Goal: Information Seeking & Learning: Learn about a topic

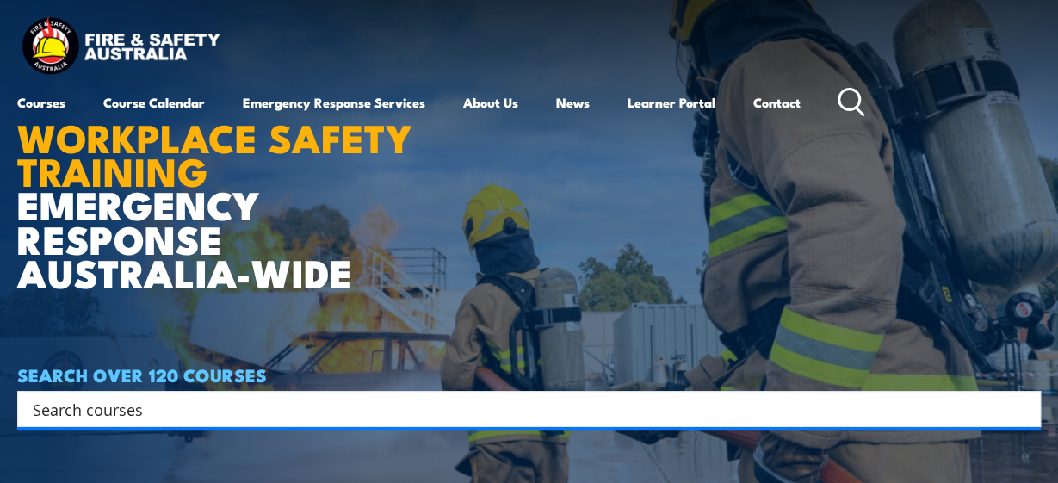
click at [164, 412] on input "Search input" at bounding box center [518, 409] width 970 height 26
click at [675, 102] on link "Learner Portal" at bounding box center [672, 102] width 88 height 41
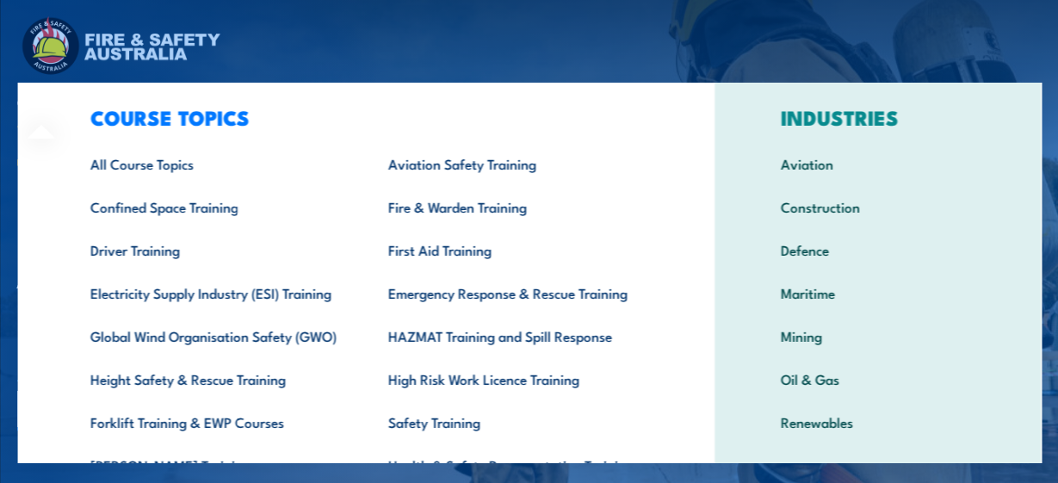
scroll to position [31, 0]
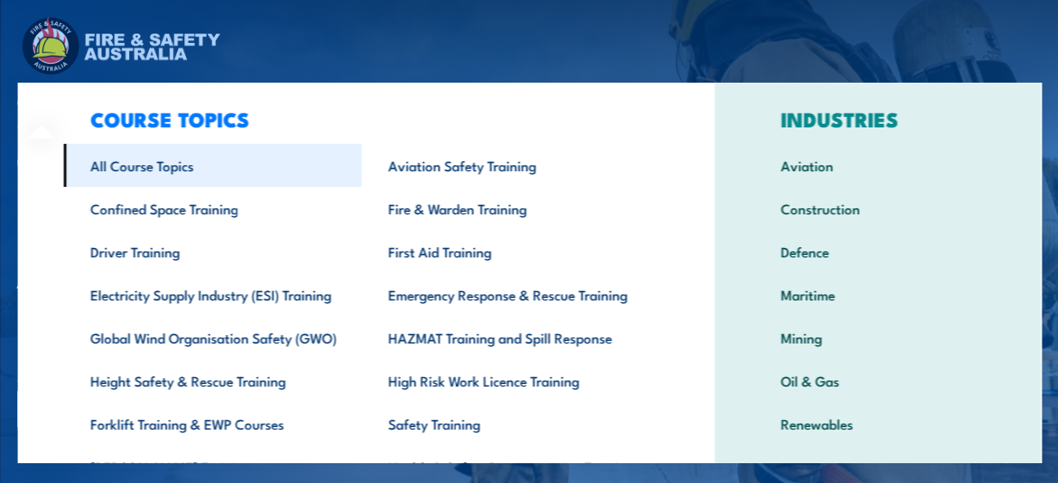
click at [116, 162] on link "All Course Topics" at bounding box center [212, 165] width 299 height 43
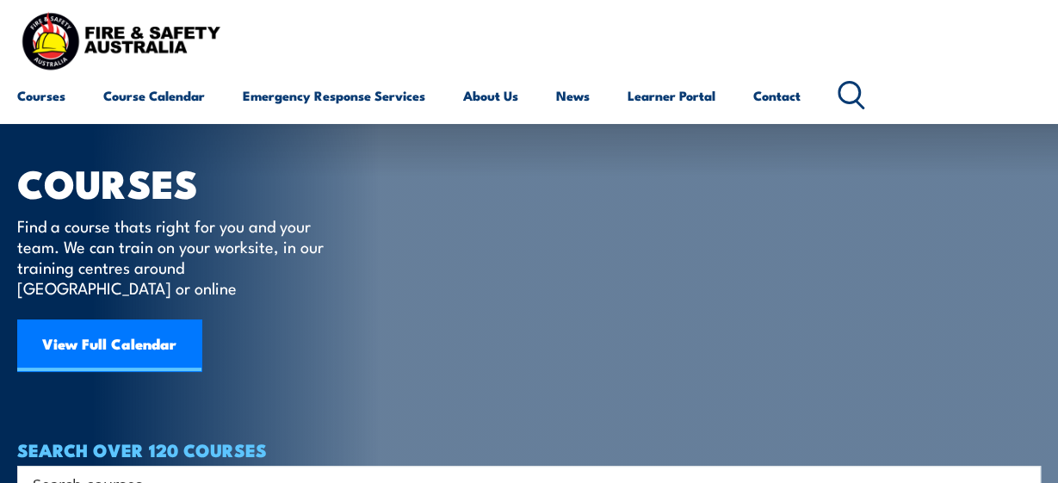
scroll to position [65, 0]
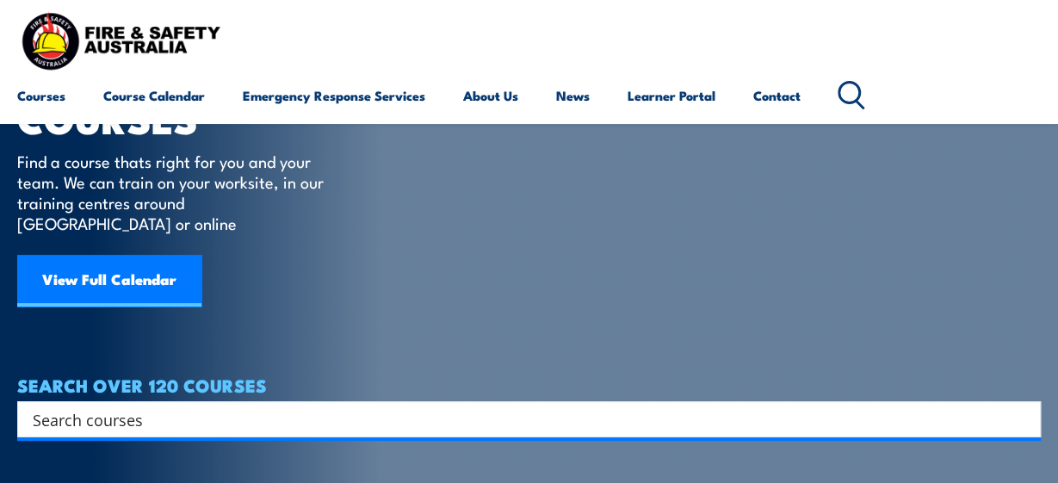
click at [116, 406] on input "Search input" at bounding box center [518, 419] width 970 height 26
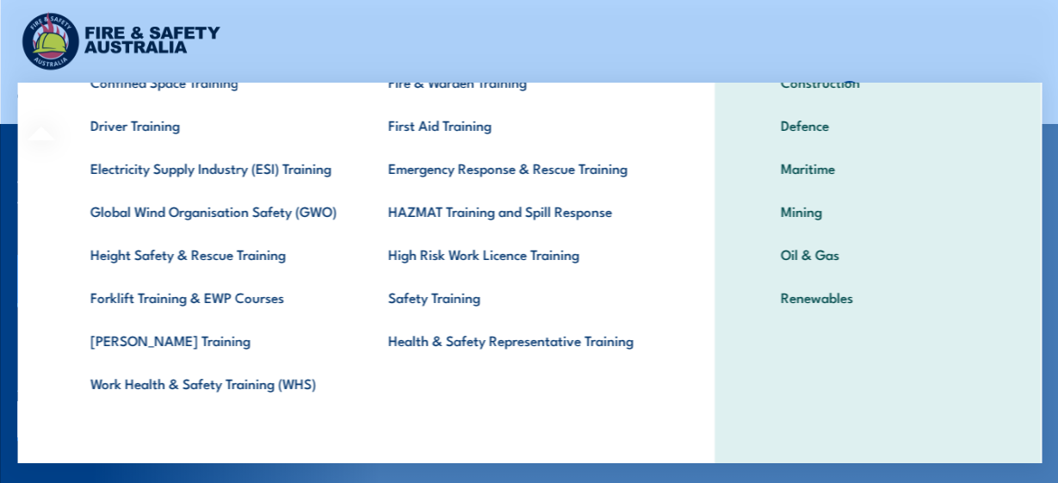
scroll to position [164, 0]
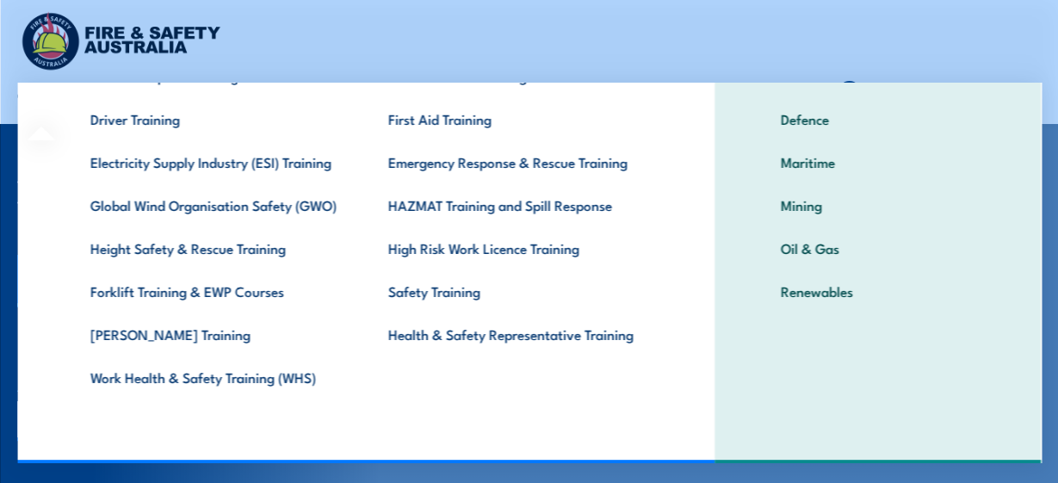
click at [34, 368] on div "COURSE TOPICS All Course Topics Aviation Safety Training Confined Space Trainin…" at bounding box center [365, 191] width 696 height 544
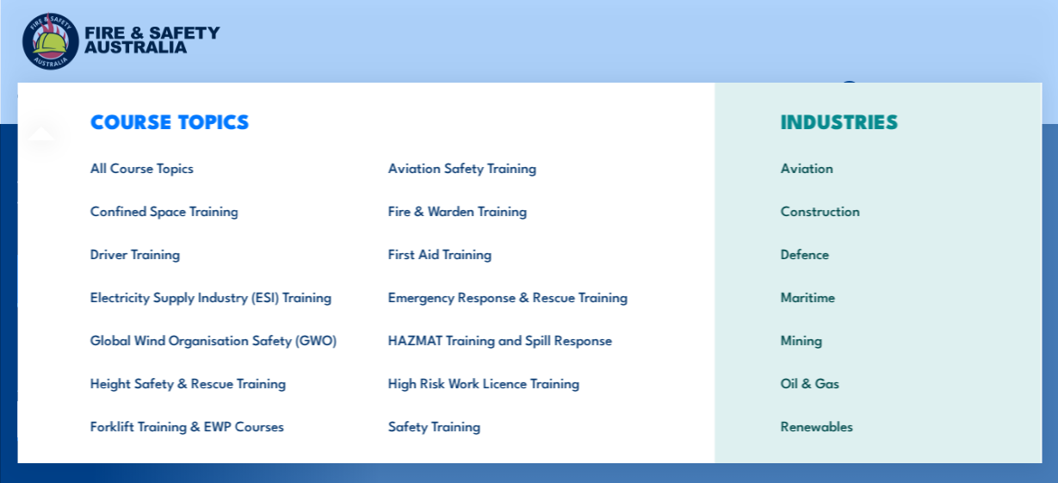
scroll to position [28, 0]
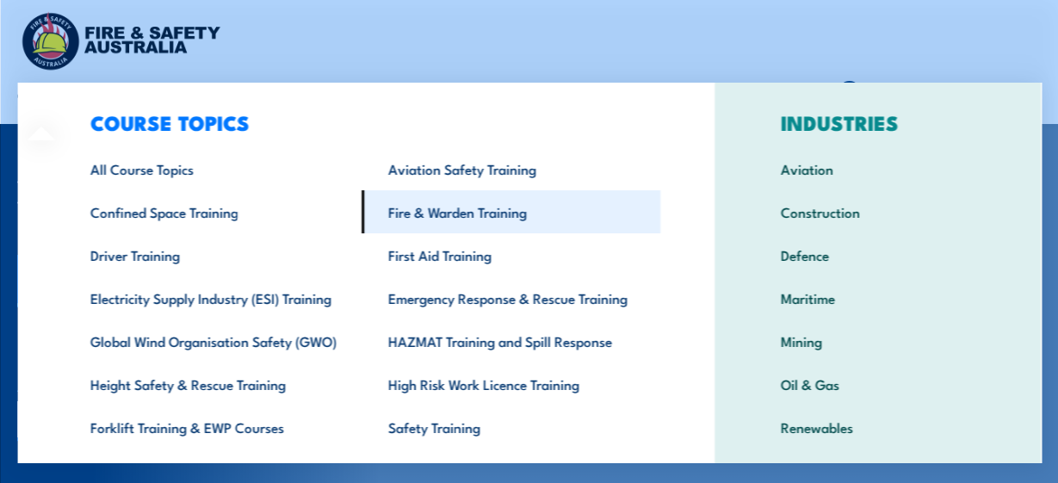
click at [424, 213] on link "Fire & Warden Training" at bounding box center [511, 211] width 299 height 43
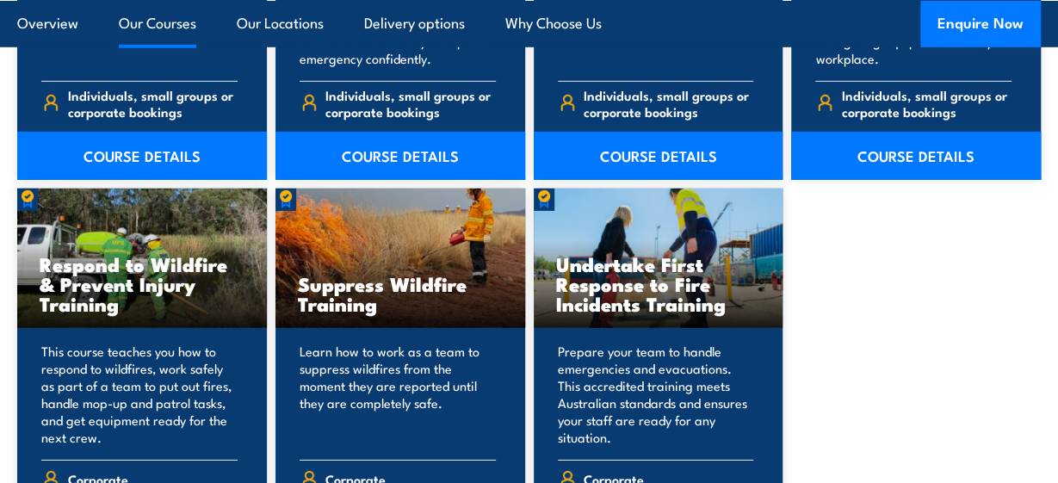
scroll to position [2558, 0]
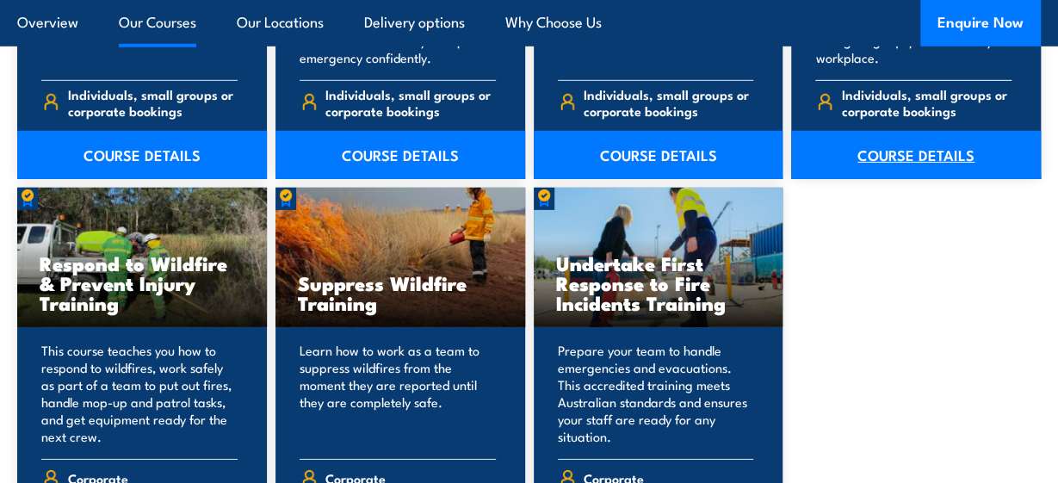
click at [906, 131] on link "COURSE DETAILS" at bounding box center [916, 155] width 250 height 48
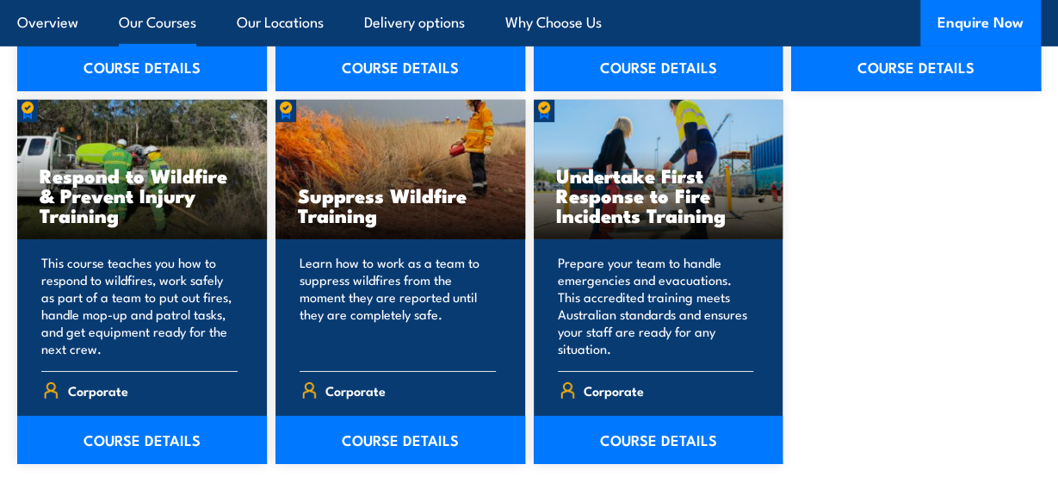
scroll to position [2648, 0]
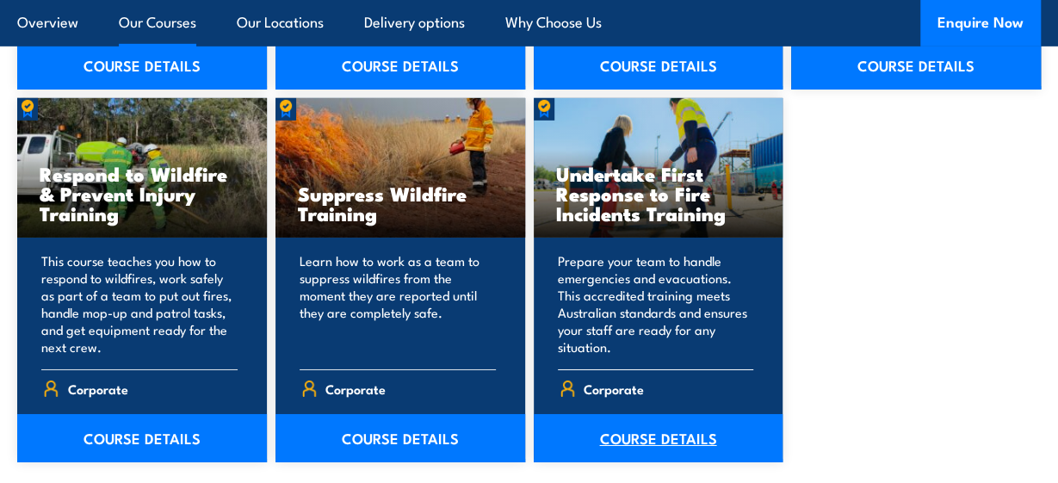
click at [654, 414] on link "COURSE DETAILS" at bounding box center [659, 438] width 250 height 48
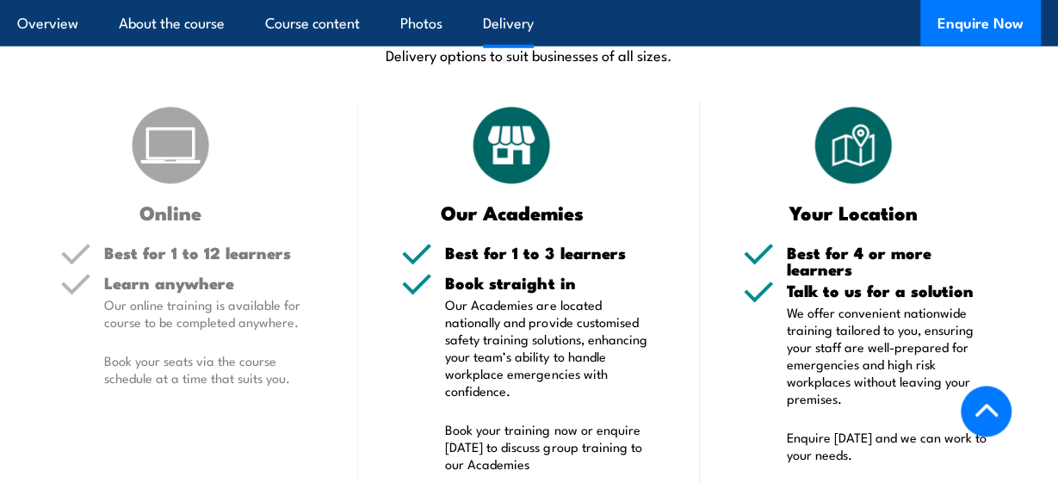
scroll to position [2388, 0]
click at [149, 274] on h5 "Learn anywhere" at bounding box center [209, 282] width 211 height 16
click at [154, 274] on h5 "Learn anywhere" at bounding box center [209, 282] width 211 height 16
click at [173, 247] on div "Best for 1 to 12 learners" at bounding box center [209, 259] width 211 height 30
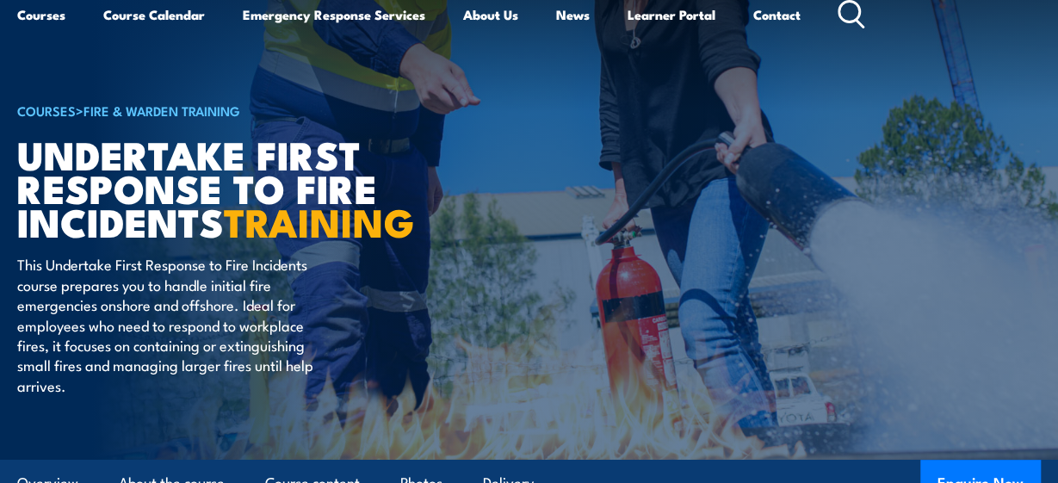
scroll to position [0, 0]
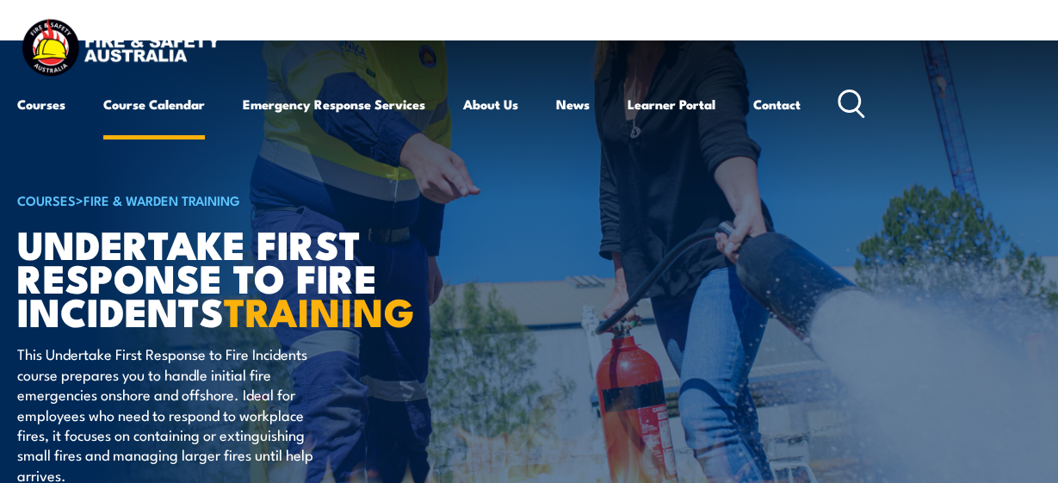
click at [184, 106] on link "Course Calendar" at bounding box center [154, 104] width 102 height 41
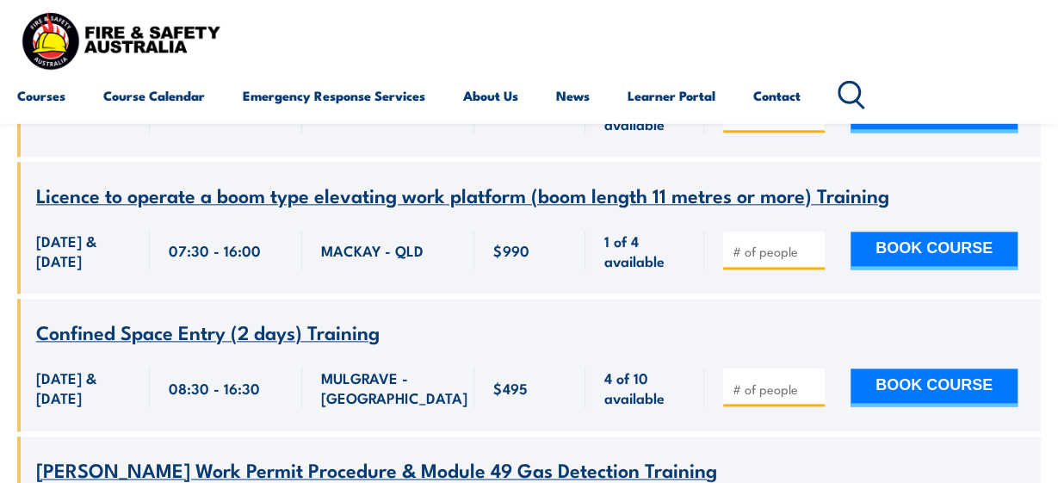
scroll to position [863, 0]
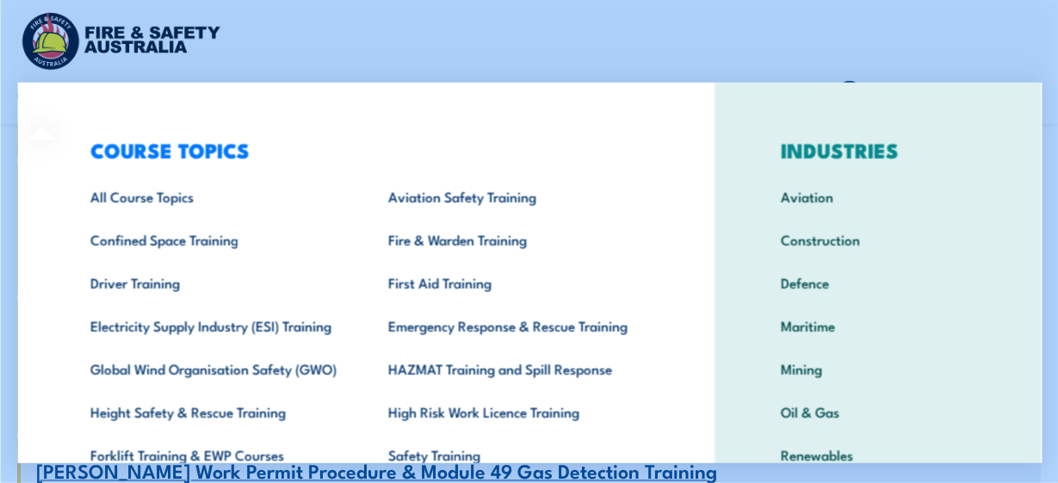
click at [50, 109] on div "COURSE TOPICS All Course Topics Aviation Safety Training Confined Space Trainin…" at bounding box center [365, 355] width 696 height 544
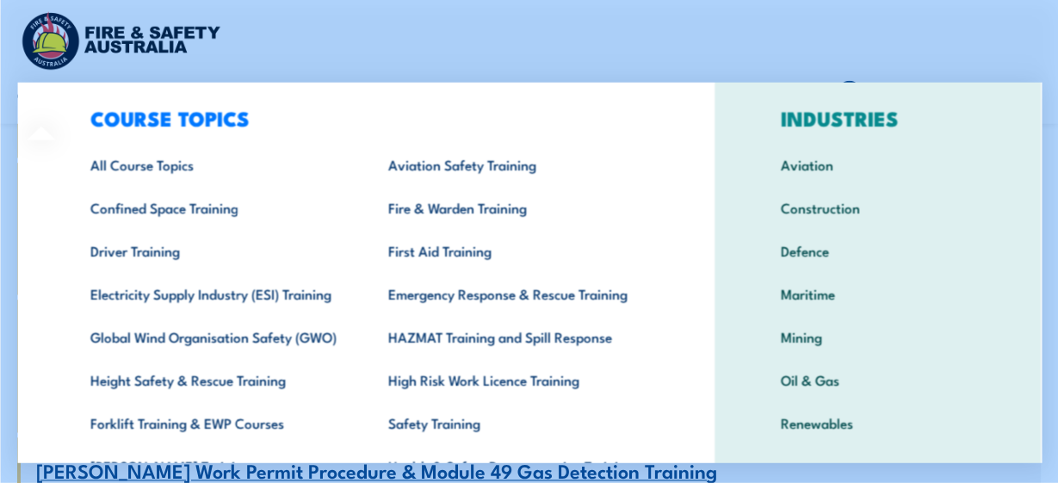
scroll to position [33, 0]
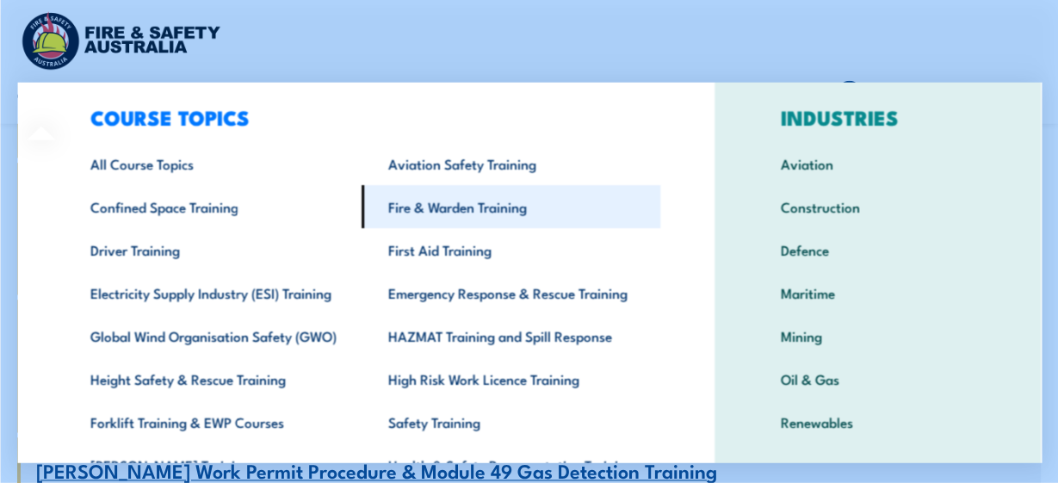
click at [533, 219] on link "Fire & Warden Training" at bounding box center [511, 206] width 299 height 43
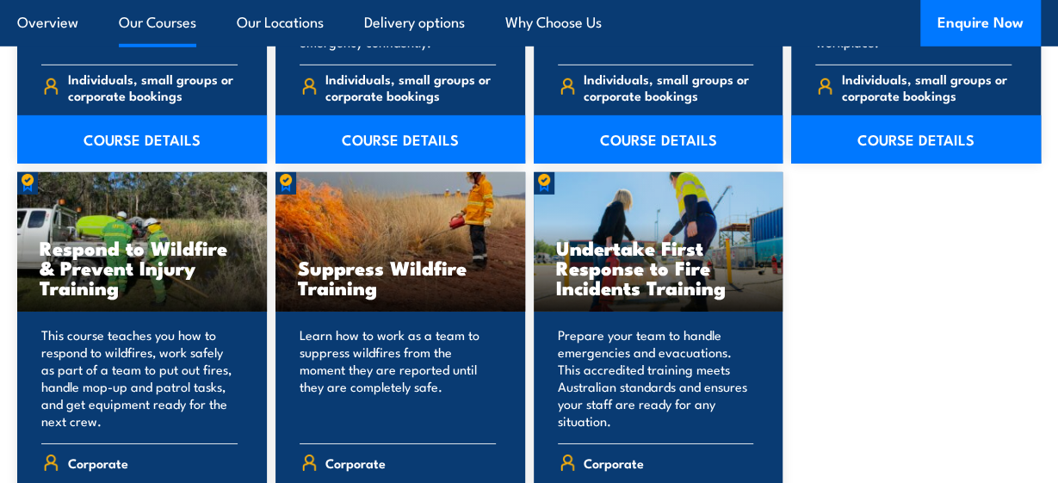
scroll to position [2574, 0]
click at [656, 243] on h3 "Undertake First Response to Fire Incidents Training" at bounding box center [658, 267] width 205 height 59
